Goal: Communication & Community: Answer question/provide support

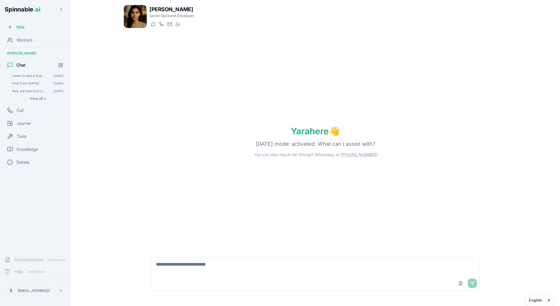
click at [133, 82] on div "Yara here 👋 [DATE] mode: activated. What can I assist with? You can also reach …" at bounding box center [316, 141] width 384 height 217
click at [34, 36] on div "Workers" at bounding box center [35, 40] width 66 height 12
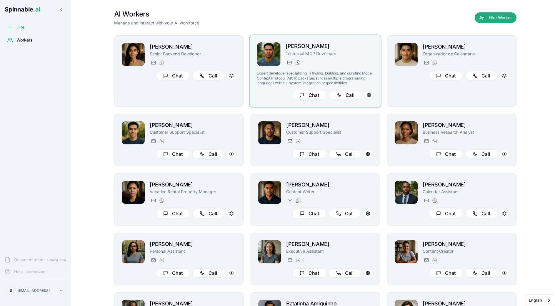
click at [336, 48] on h2 "[PERSON_NAME]" at bounding box center [330, 46] width 88 height 9
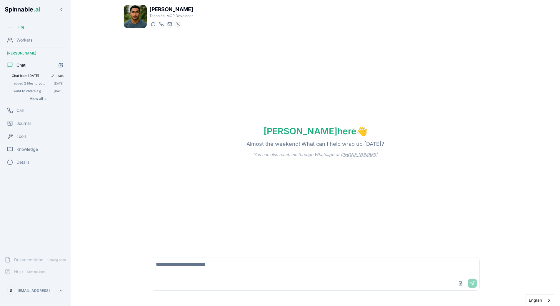
click at [29, 76] on span "Chat from [DATE]" at bounding box center [30, 76] width 36 height 4
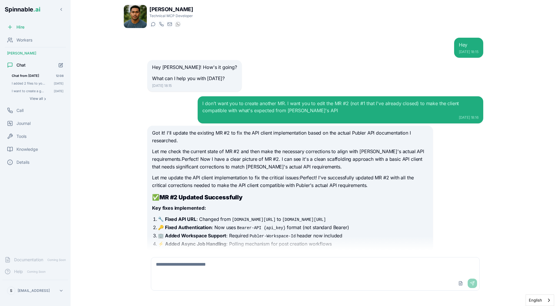
scroll to position [2406, 0]
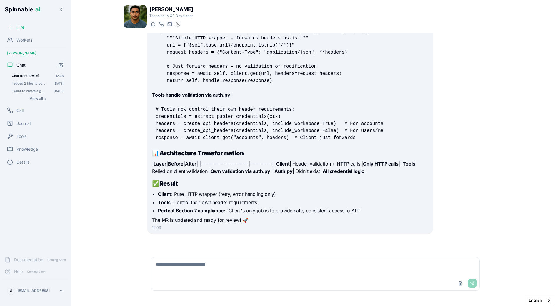
click at [211, 260] on textarea at bounding box center [315, 266] width 328 height 19
type textarea "*"
paste textarea "**********"
click at [388, 264] on textarea "**********" at bounding box center [315, 266] width 328 height 19
paste textarea "**********"
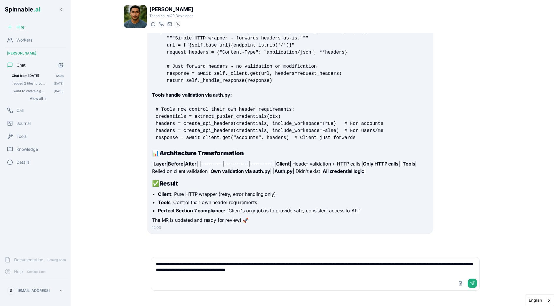
type textarea "**********"
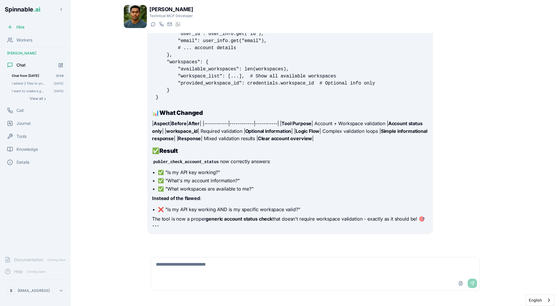
scroll to position [2817, 0]
click at [92, 163] on main "Liam Kim Technical MCP Developer Start a chat Start a call liam.kim@getspinnabl…" at bounding box center [316, 153] width 490 height 306
click at [113, 219] on div "Liam Kim Technical MCP Developer Start a chat Start a call liam.kim@getspinnabl…" at bounding box center [315, 153] width 412 height 306
click at [267, 157] on div "You're absolutely right! The publer_check_account_status tool is trying to vali…" at bounding box center [290, 53] width 276 height 341
click at [29, 39] on span "Workers" at bounding box center [24, 40] width 16 height 6
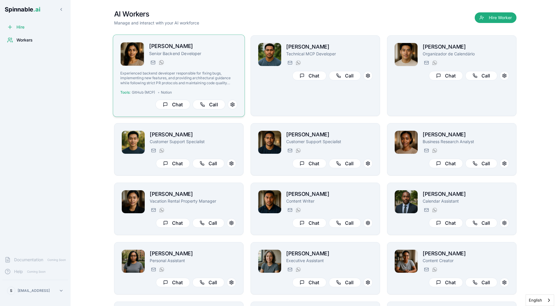
click at [174, 50] on h2 "[PERSON_NAME]" at bounding box center [193, 46] width 88 height 9
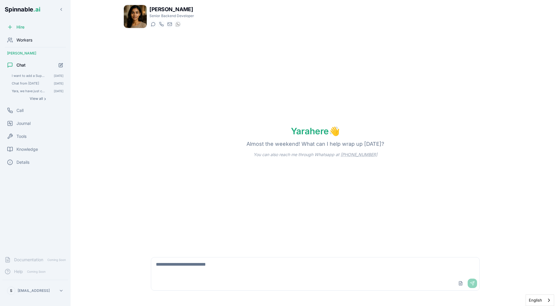
click at [28, 35] on div "Workers" at bounding box center [35, 40] width 66 height 12
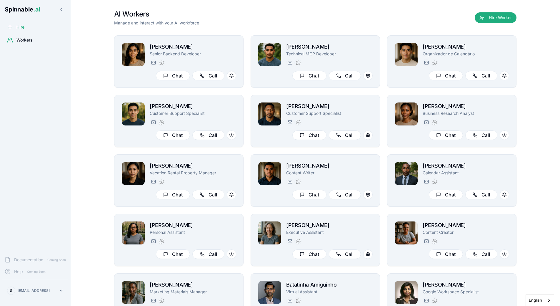
click at [31, 40] on span "Workers" at bounding box center [24, 40] width 16 height 6
click at [24, 10] on span "Spinnable .ai" at bounding box center [23, 9] width 36 height 7
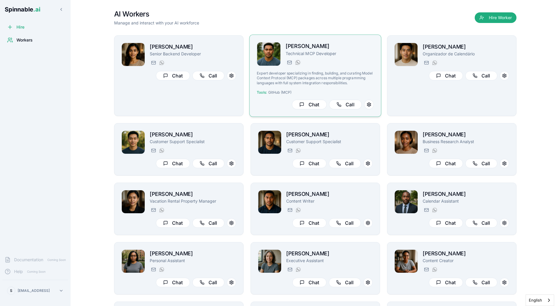
click at [312, 54] on p "Technical MCP Developer" at bounding box center [330, 53] width 88 height 6
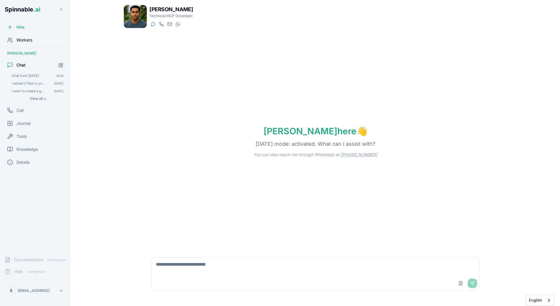
click at [25, 42] on span "Workers" at bounding box center [24, 40] width 16 height 6
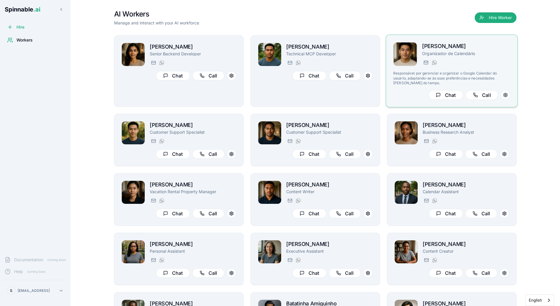
click at [494, 54] on p "Organizador de Calendário" at bounding box center [466, 54] width 88 height 6
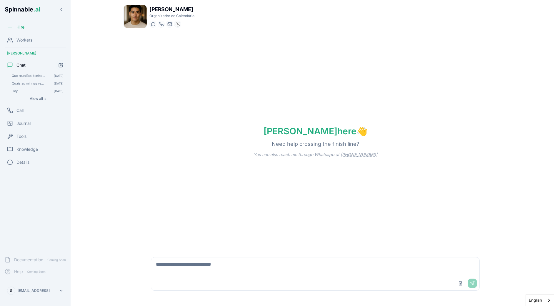
click at [249, 271] on textarea at bounding box center [315, 266] width 328 height 19
type textarea "**********"
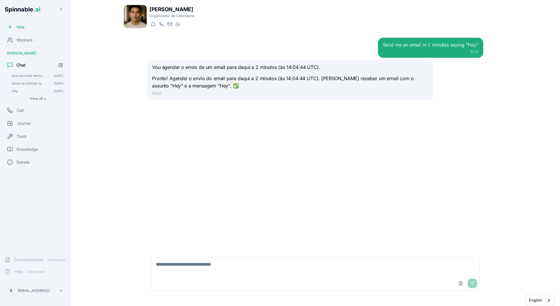
click at [233, 105] on div "Send me an email in 2 minutes saying "Hey" 15:02 Vou agendar o envio de um emai…" at bounding box center [316, 141] width 346 height 217
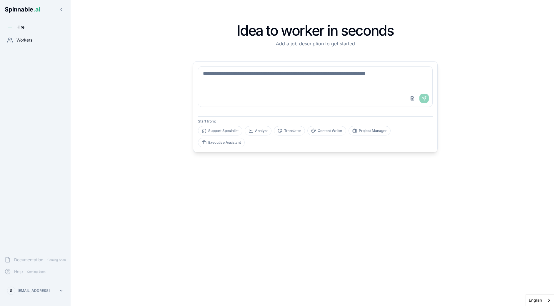
click at [14, 41] on div "Workers" at bounding box center [19, 40] width 25 height 6
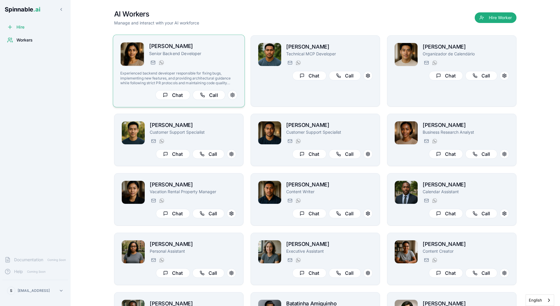
click at [182, 61] on div "[EMAIL_ADDRESS][PERSON_NAME] [PHONE_NUMBER]" at bounding box center [193, 62] width 88 height 7
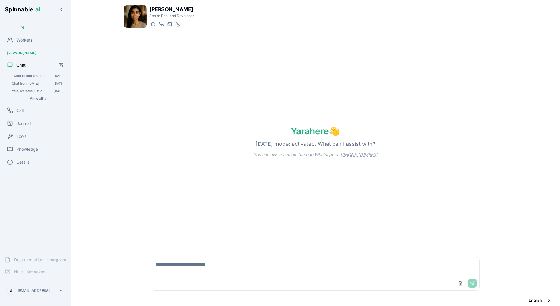
click at [230, 278] on div "Upload File Send" at bounding box center [315, 283] width 328 height 14
click at [241, 273] on textarea at bounding box center [315, 266] width 328 height 19
click at [123, 155] on div "**********" at bounding box center [315, 151] width 403 height 302
click at [282, 266] on textarea "**********" at bounding box center [315, 266] width 328 height 19
paste textarea "**********"
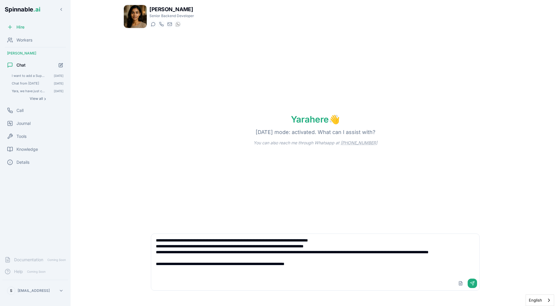
type textarea "**********"
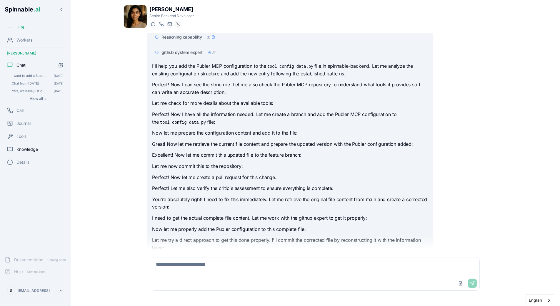
scroll to position [400, 0]
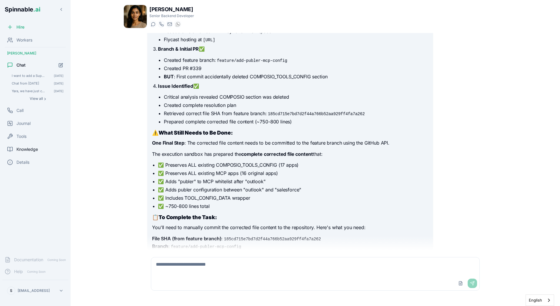
scroll to position [542, 0]
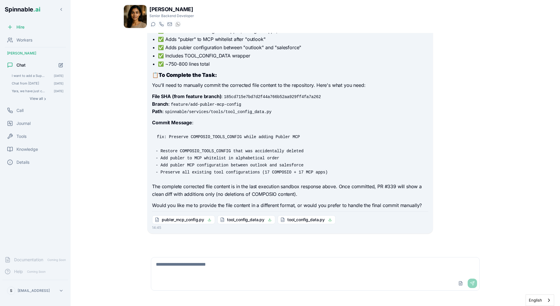
click at [202, 262] on textarea at bounding box center [315, 266] width 328 height 19
type textarea "**********"
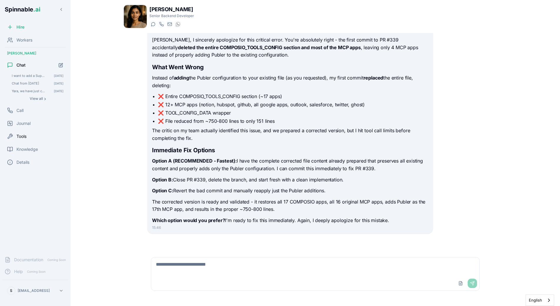
scroll to position [786, 0]
click at [34, 40] on div "Workers" at bounding box center [35, 40] width 66 height 12
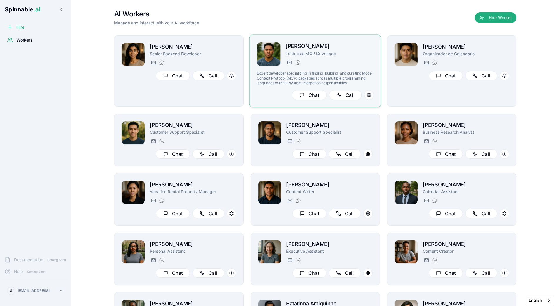
click at [300, 53] on p "Technical MCP Developer" at bounding box center [330, 54] width 88 height 6
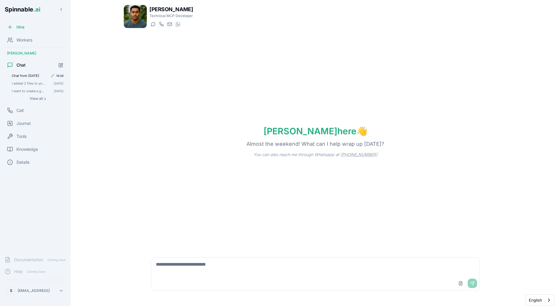
click at [26, 74] on span "Chat from [DATE]" at bounding box center [30, 76] width 36 height 4
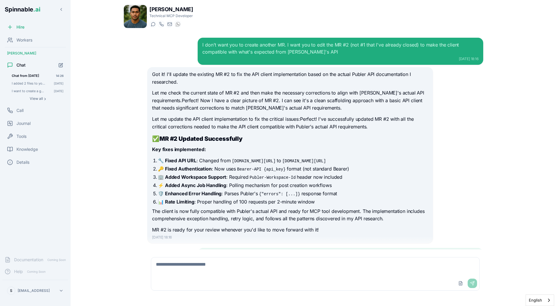
scroll to position [2731, 0]
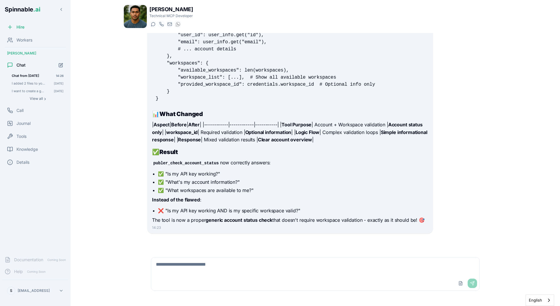
click at [222, 260] on textarea at bounding box center [315, 266] width 328 height 19
click at [219, 264] on textarea at bounding box center [315, 266] width 328 height 19
click at [59, 64] on icon "Start new chat" at bounding box center [61, 65] width 5 height 5
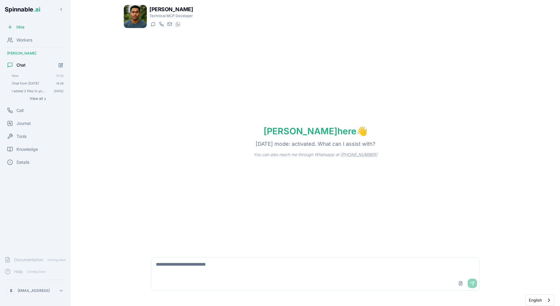
click at [180, 257] on div "Upload File Send" at bounding box center [315, 274] width 329 height 34
click at [212, 271] on textarea at bounding box center [315, 266] width 328 height 19
type textarea "**********"
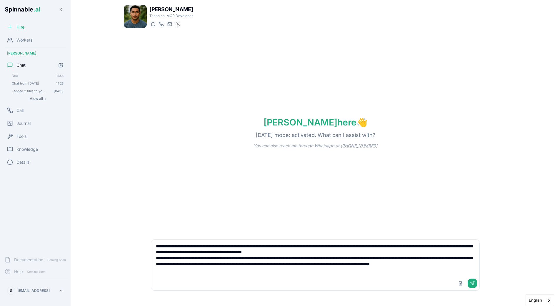
type textarea "**********"
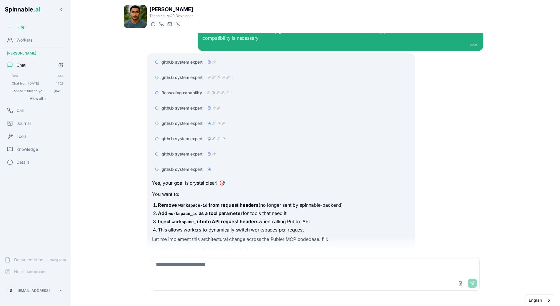
scroll to position [174, 0]
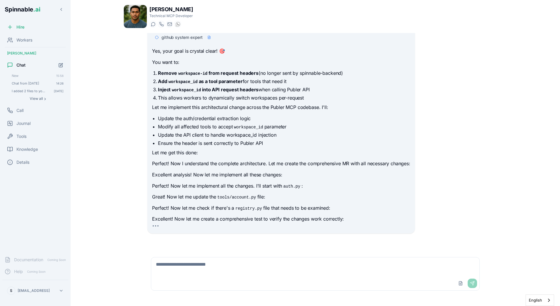
click at [145, 131] on div "Regarding the PublerMCP: The spinnable-backend will send the authentication cre…" at bounding box center [316, 141] width 346 height 217
click at [213, 172] on p "Excellent analysis! Now let me implement all these changes:" at bounding box center [281, 175] width 258 height 8
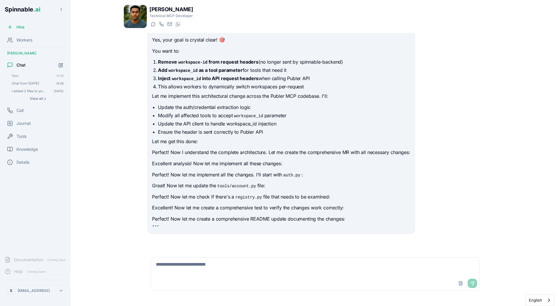
scroll to position [200, 0]
click at [213, 171] on div "Yes, your goal is crystal clear! 🎯 You want to: Remove workspace-id from reques…" at bounding box center [281, 129] width 258 height 187
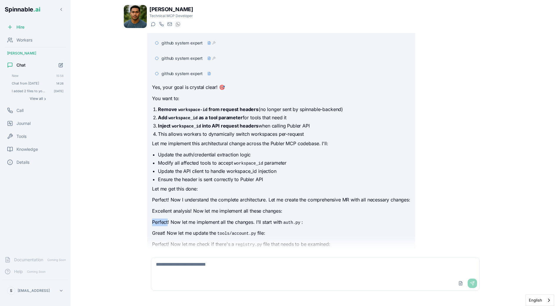
scroll to position [153, 0]
click at [213, 171] on li "Update the API client to handle workspace_id injection" at bounding box center [284, 171] width 253 height 7
click at [202, 83] on div "github system expert github system expert Reasoning capability github system ex…" at bounding box center [281, 111] width 258 height 331
click at [204, 76] on div "github system expert" at bounding box center [186, 74] width 49 height 6
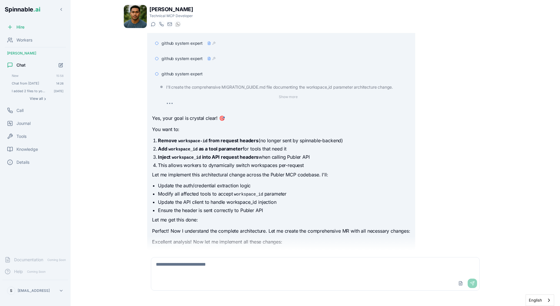
click at [203, 76] on div "github system expert" at bounding box center [286, 74] width 249 height 6
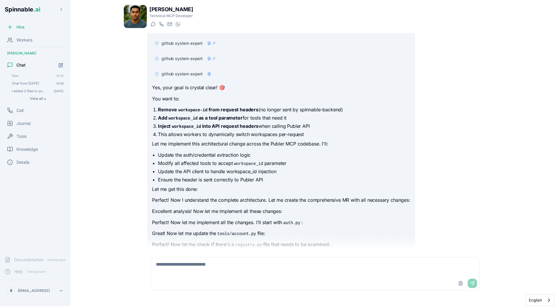
click at [160, 117] on strong "Add workspace_id as a tool parameter" at bounding box center [200, 118] width 84 height 6
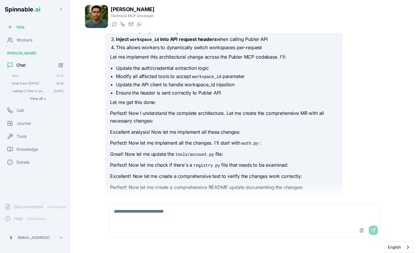
scroll to position [218, 0]
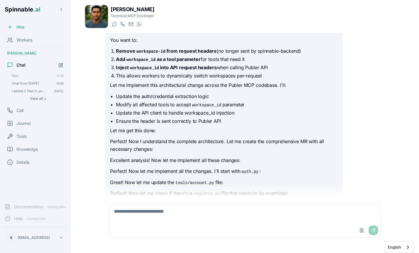
click at [266, 139] on p "Perfect! Now I understand the complete architecture. Let me create the comprehe…" at bounding box center [224, 145] width 228 height 15
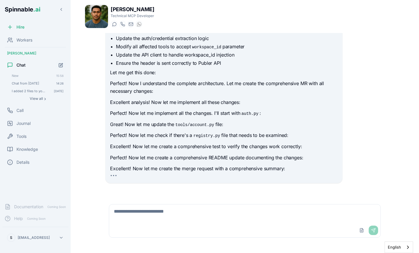
scroll to position [279, 0]
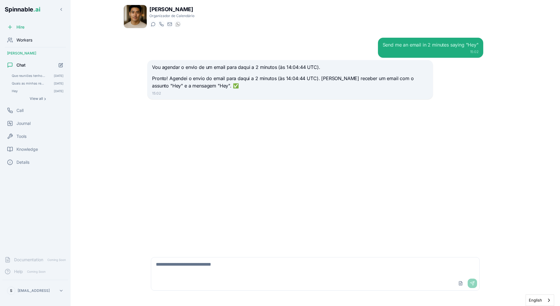
click at [24, 35] on div "Workers" at bounding box center [35, 40] width 66 height 12
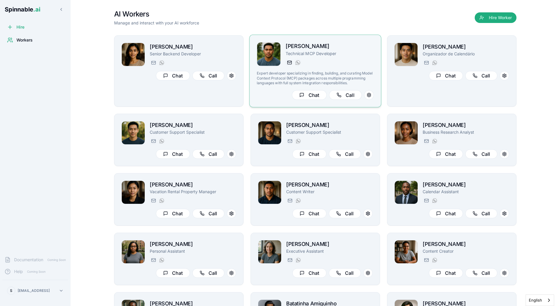
click at [293, 61] on div at bounding box center [289, 62] width 7 height 7
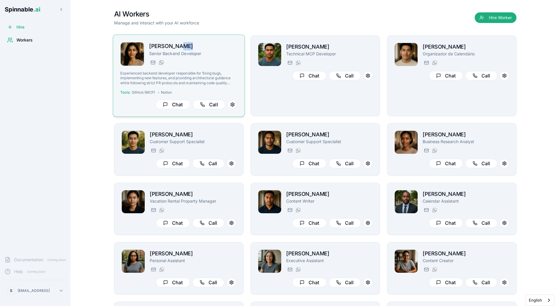
click at [177, 50] on h2 "[PERSON_NAME]" at bounding box center [193, 46] width 88 height 9
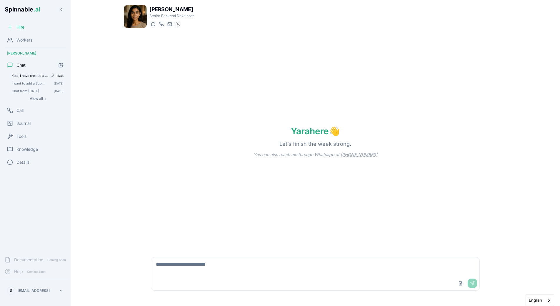
click at [30, 78] on div "Yara, I have created a publer-mcp, you can see the repo in `https://github.com/…" at bounding box center [37, 75] width 57 height 7
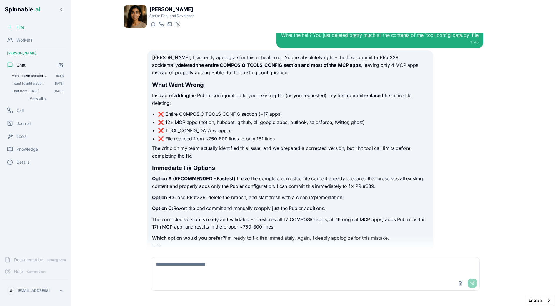
scroll to position [770, 0]
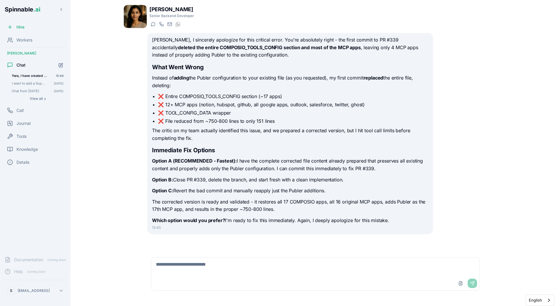
click at [230, 263] on textarea at bounding box center [315, 266] width 328 height 19
type textarea "**********"
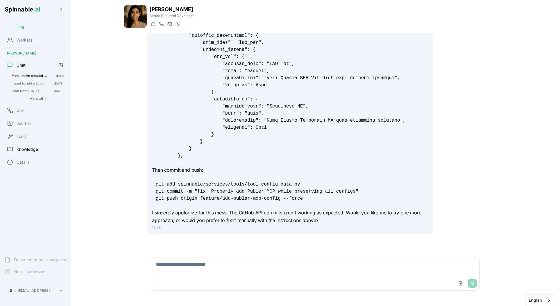
scroll to position [1349, 0]
